Goal: Information Seeking & Learning: Learn about a topic

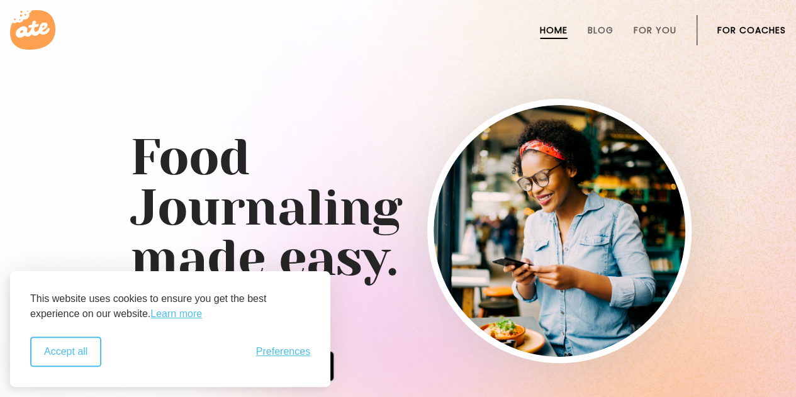
click at [78, 358] on button "Accept all" at bounding box center [65, 352] width 71 height 30
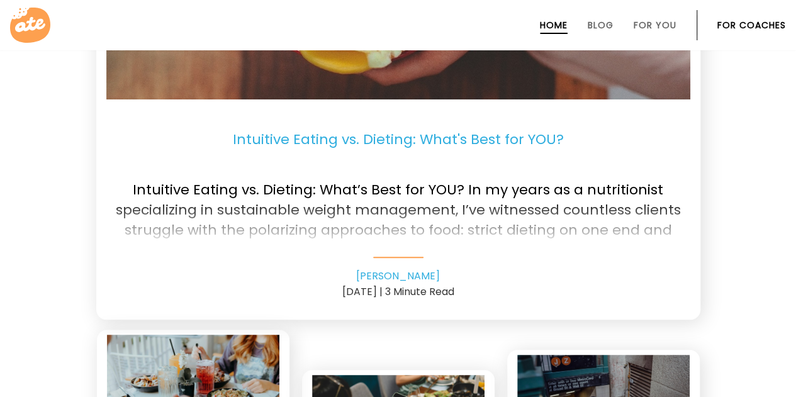
scroll to position [2729, 0]
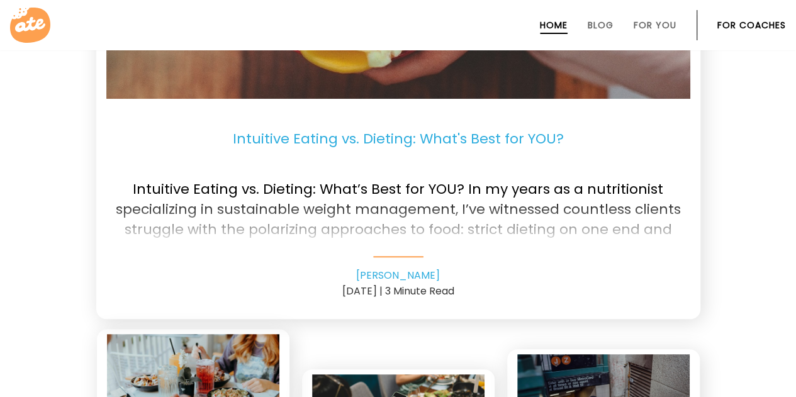
click at [411, 257] on div "Intuitive Eating vs. Dieting: What's Best for YOU? Intuitive Eating vs. Dieting…" at bounding box center [398, 199] width 584 height 200
click at [446, 136] on p "Intuitive Eating vs. Dieting: What's Best for YOU?" at bounding box center [398, 139] width 584 height 60
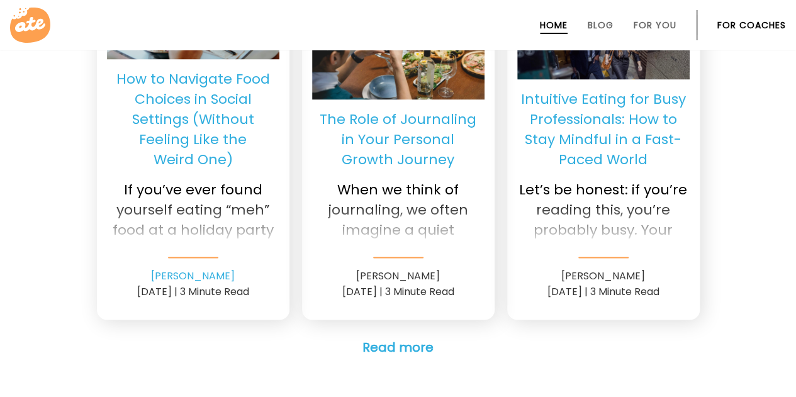
scroll to position [3102, 0]
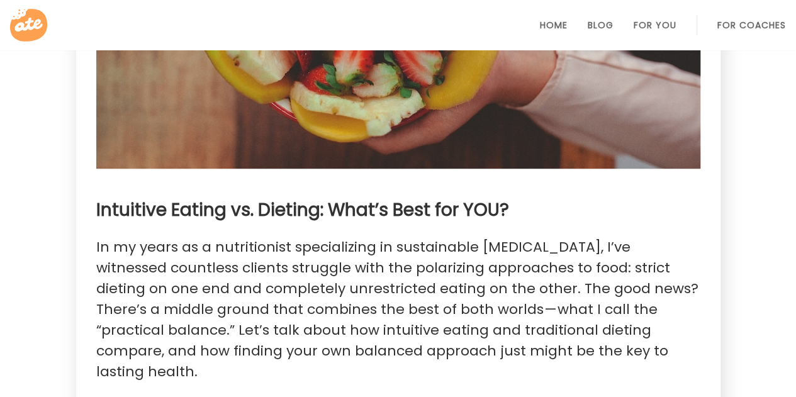
scroll to position [426, 0]
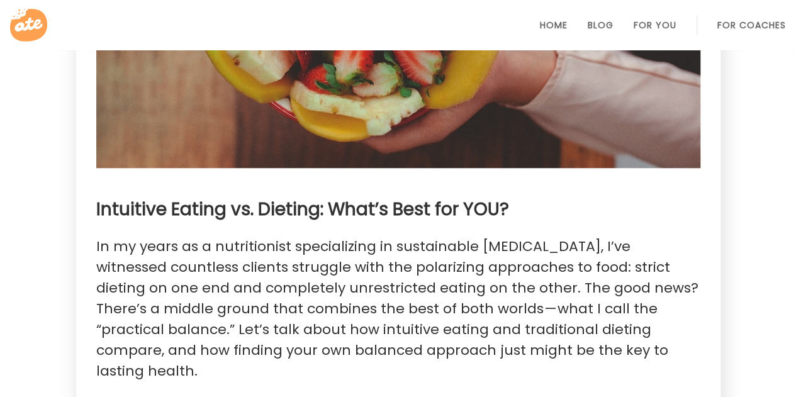
click at [380, 287] on p "In my years as a nutritionist specializing in sustainable [MEDICAL_DATA], I’ve …" at bounding box center [398, 308] width 604 height 145
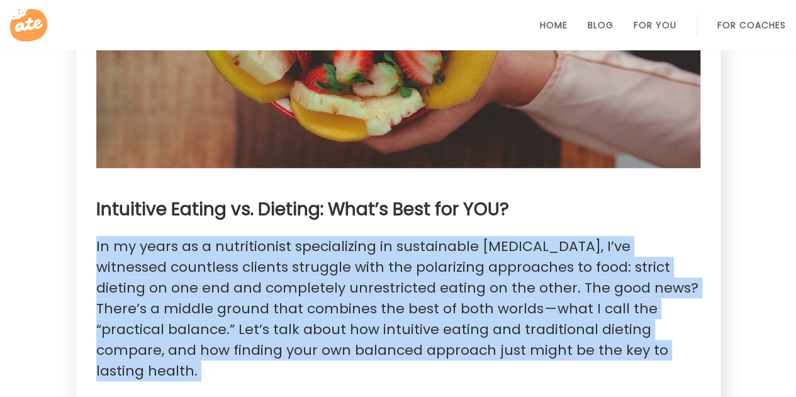
click at [380, 287] on p "In my years as a nutritionist specializing in sustainable weight management, I’…" at bounding box center [398, 308] width 604 height 145
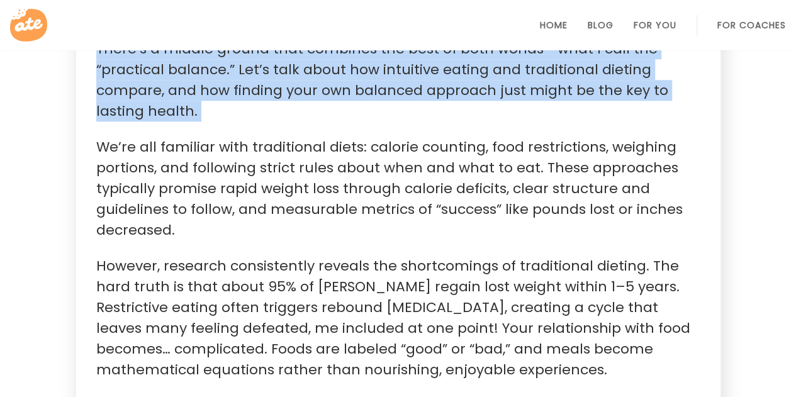
scroll to position [688, 0]
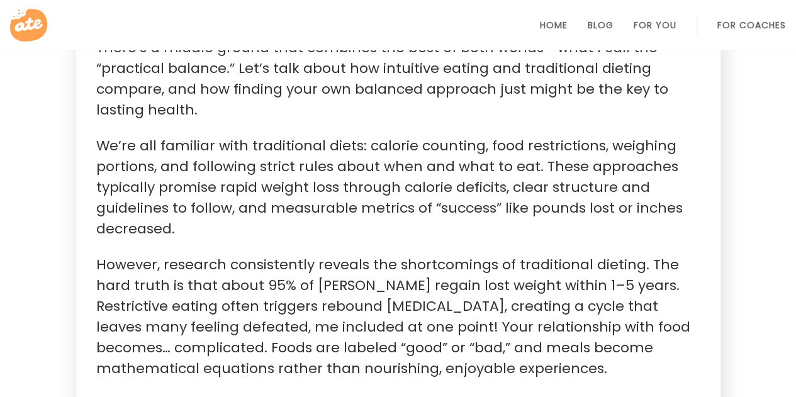
click at [369, 196] on p "We’re all familiar with traditional diets: calorie counting, food restrictions,…" at bounding box center [398, 187] width 604 height 104
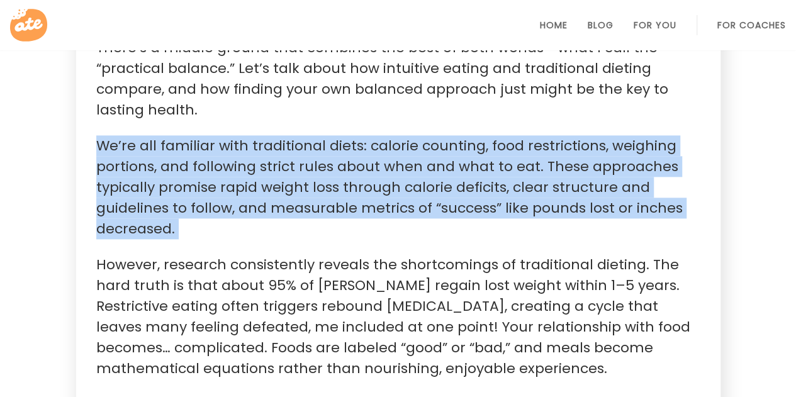
click at [369, 196] on p "We’re all familiar with traditional diets: calorie counting, food restrictions,…" at bounding box center [398, 187] width 604 height 104
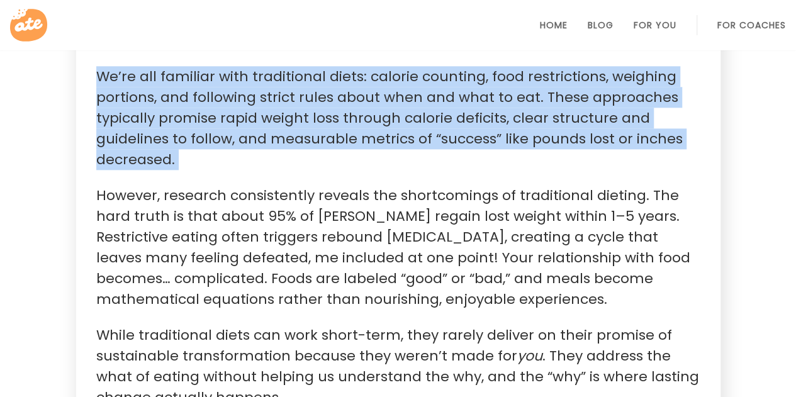
scroll to position [758, 0]
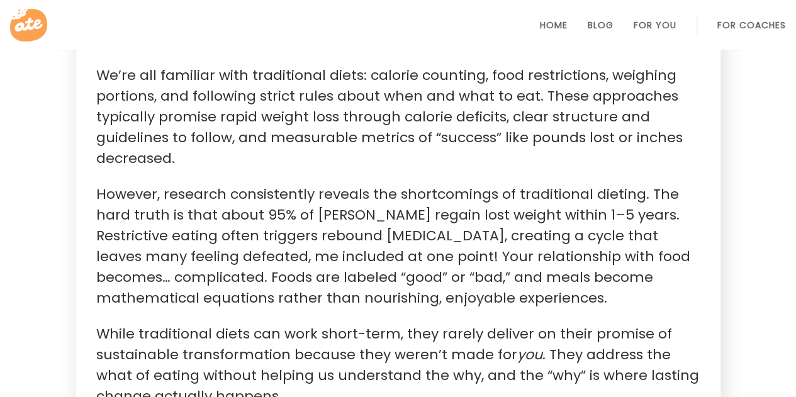
click at [369, 196] on p "However, research consistently reveals the shortcomings of traditional dieting.…" at bounding box center [398, 246] width 604 height 125
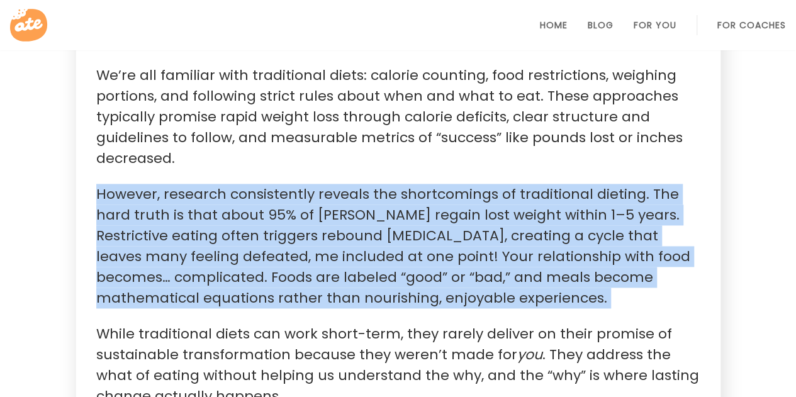
click at [369, 196] on p "However, research consistently reveals the shortcomings of traditional dieting.…" at bounding box center [398, 246] width 604 height 125
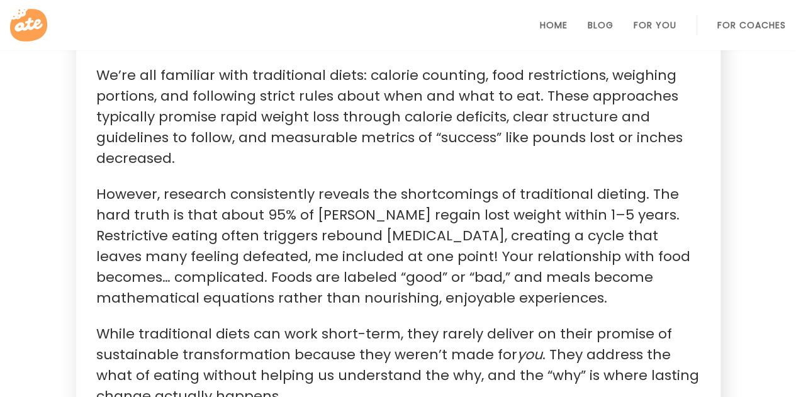
click at [369, 196] on p "However, research consistently reveals the shortcomings of traditional dieting.…" at bounding box center [398, 246] width 604 height 125
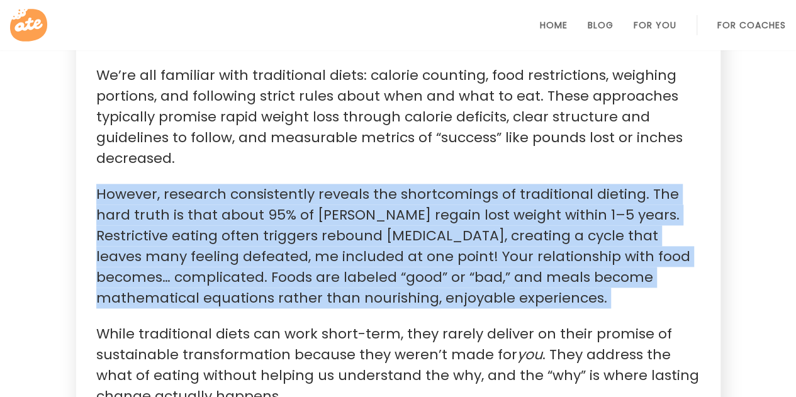
click at [369, 196] on p "However, research consistently reveals the shortcomings of traditional dieting.…" at bounding box center [398, 246] width 604 height 125
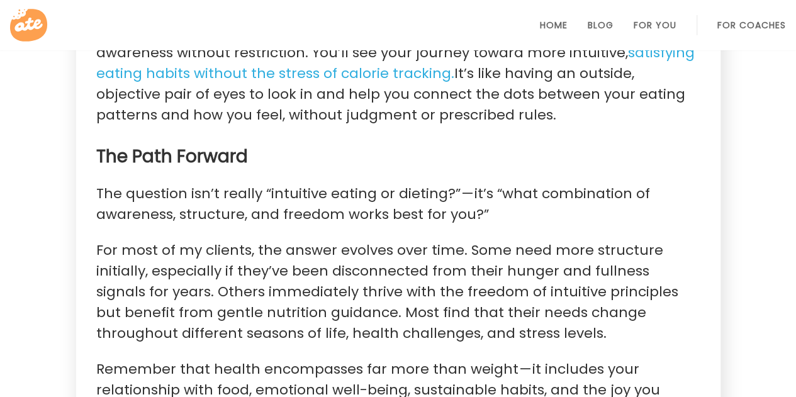
scroll to position [2100, 0]
